Goal: Find specific page/section

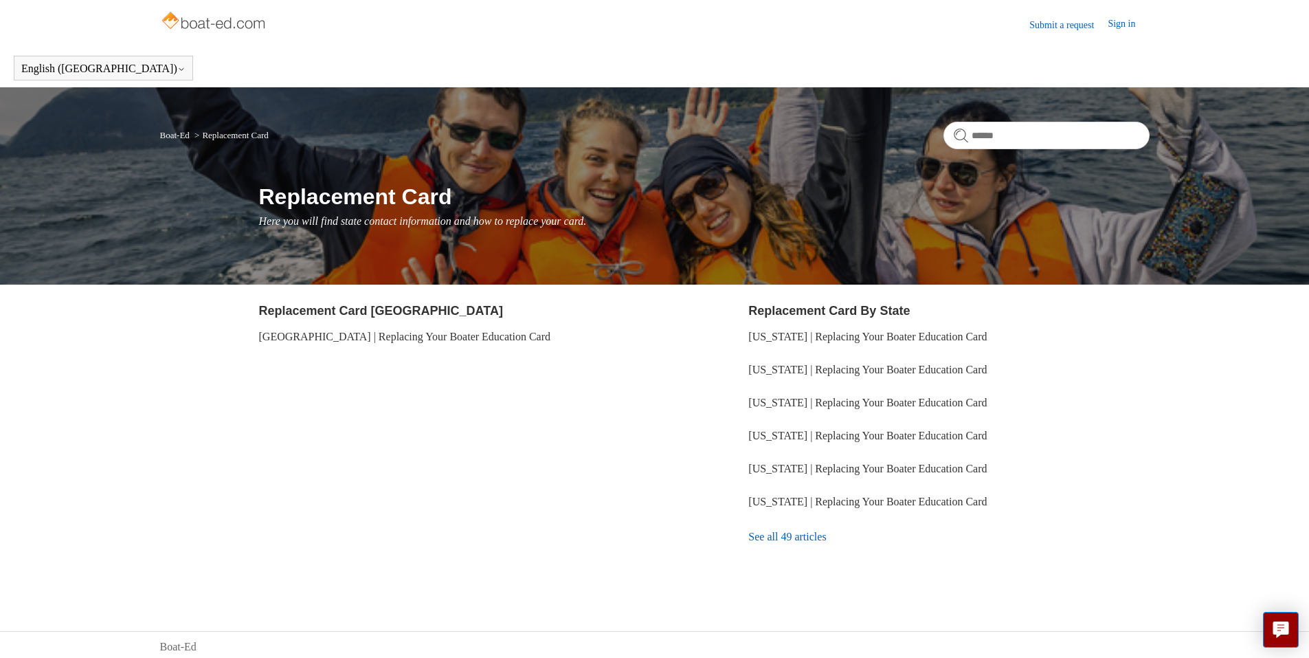
click at [796, 538] on link "See all 49 articles" at bounding box center [948, 536] width 401 height 37
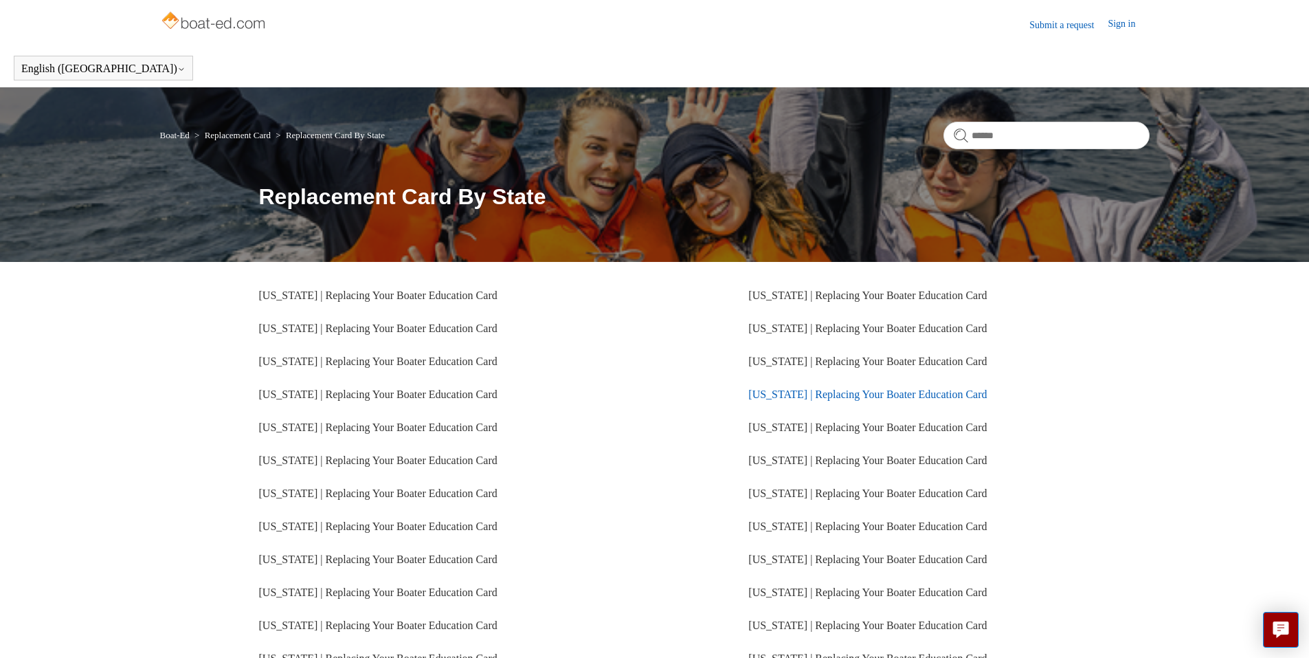
click at [806, 394] on link "[US_STATE] | Replacing Your Boater Education Card" at bounding box center [867, 394] width 238 height 12
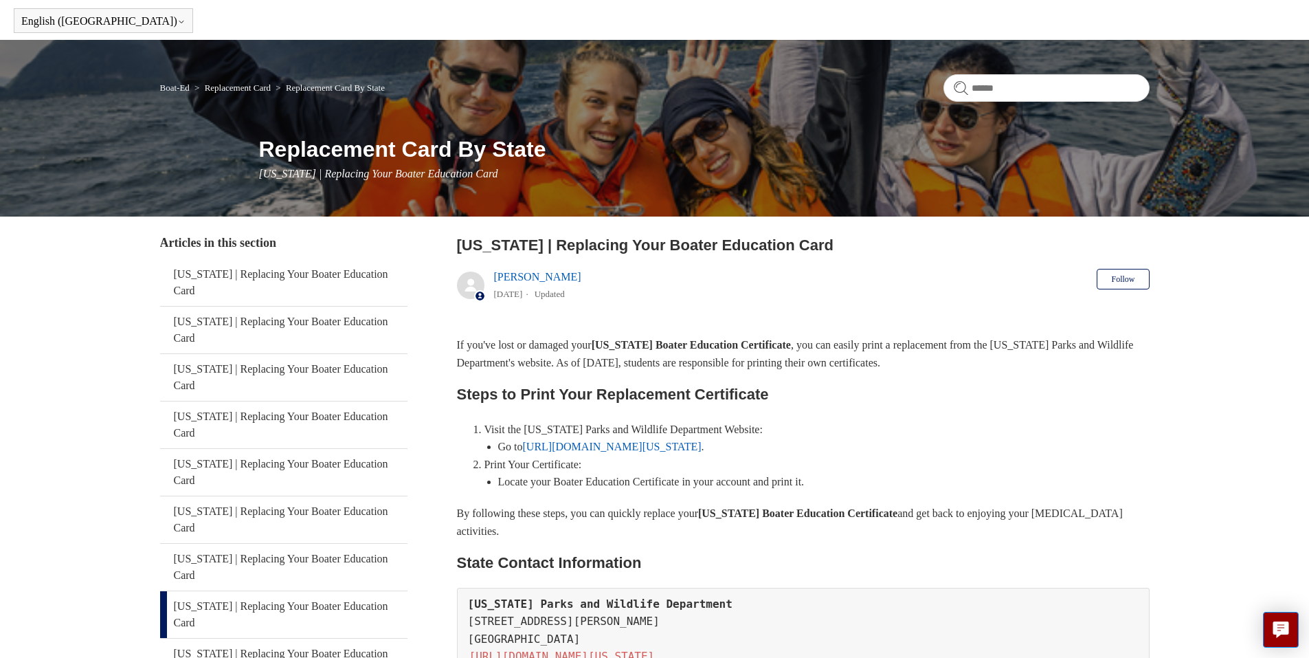
scroll to position [69, 0]
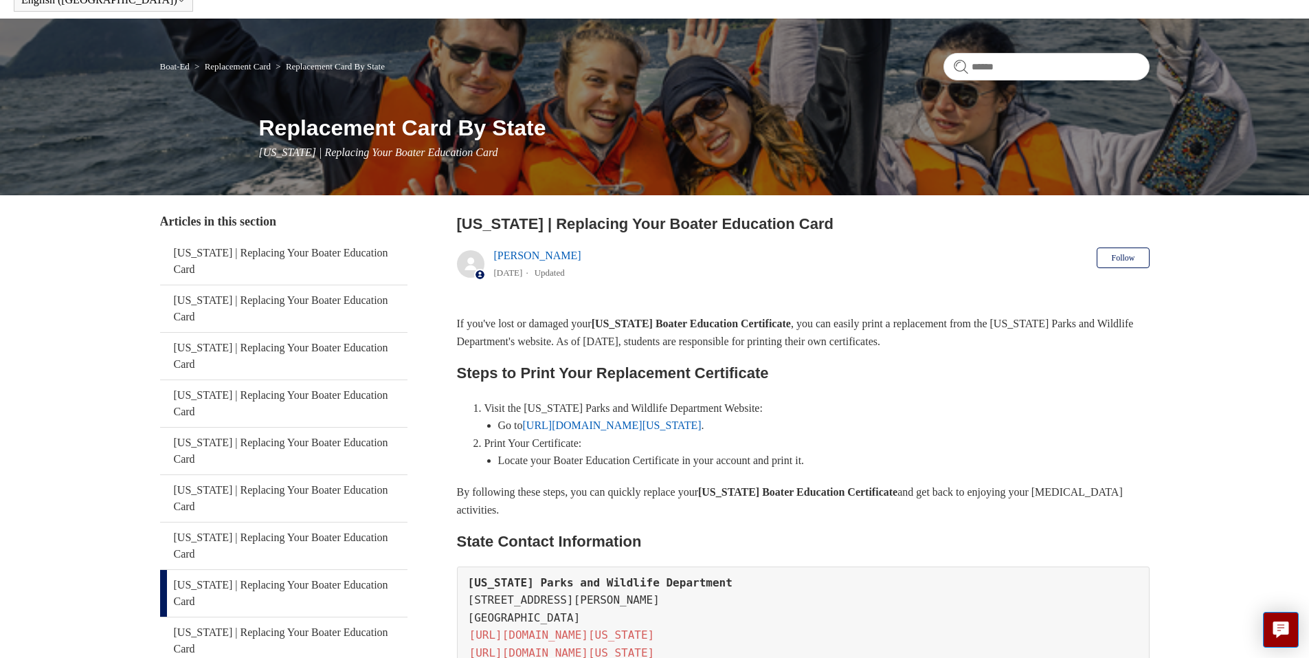
click at [586, 425] on link "[URL][DOMAIN_NAME][US_STATE]" at bounding box center [612, 425] width 179 height 12
